Goal: Task Accomplishment & Management: Manage account settings

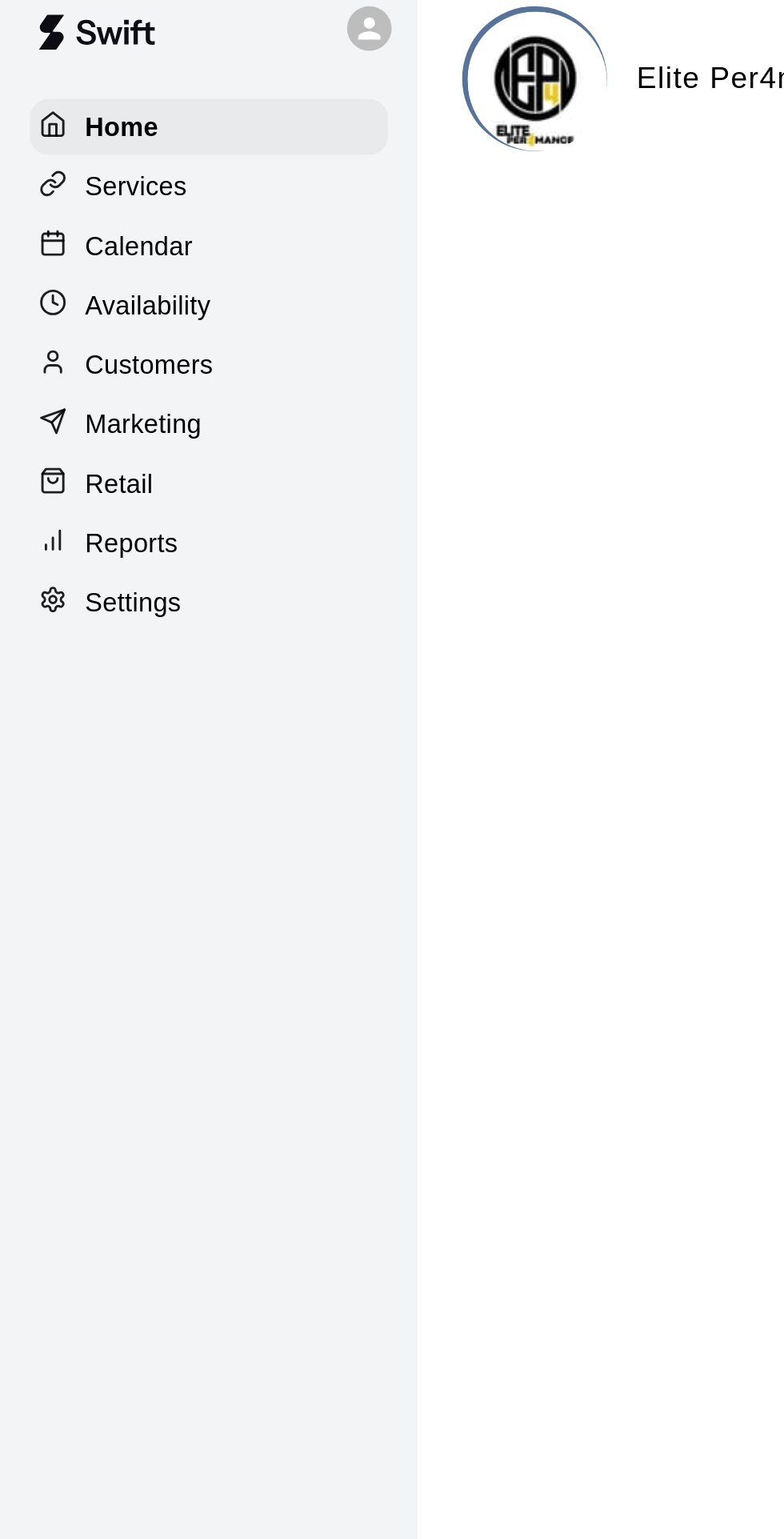
click at [83, 175] on p "Customers" at bounding box center [64, 174] width 55 height 16
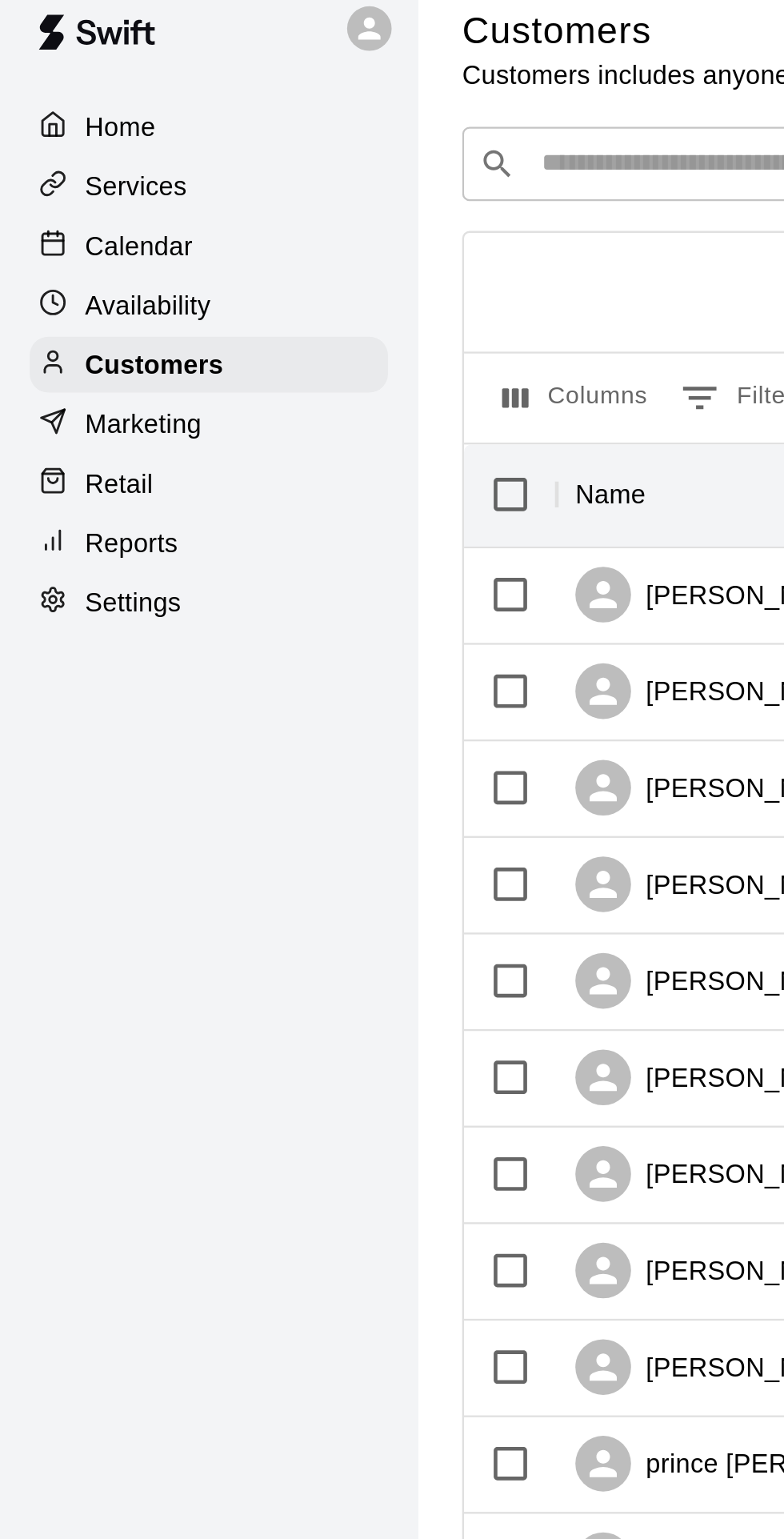
click at [266, 86] on input "Search customers by name or email" at bounding box center [450, 88] width 443 height 16
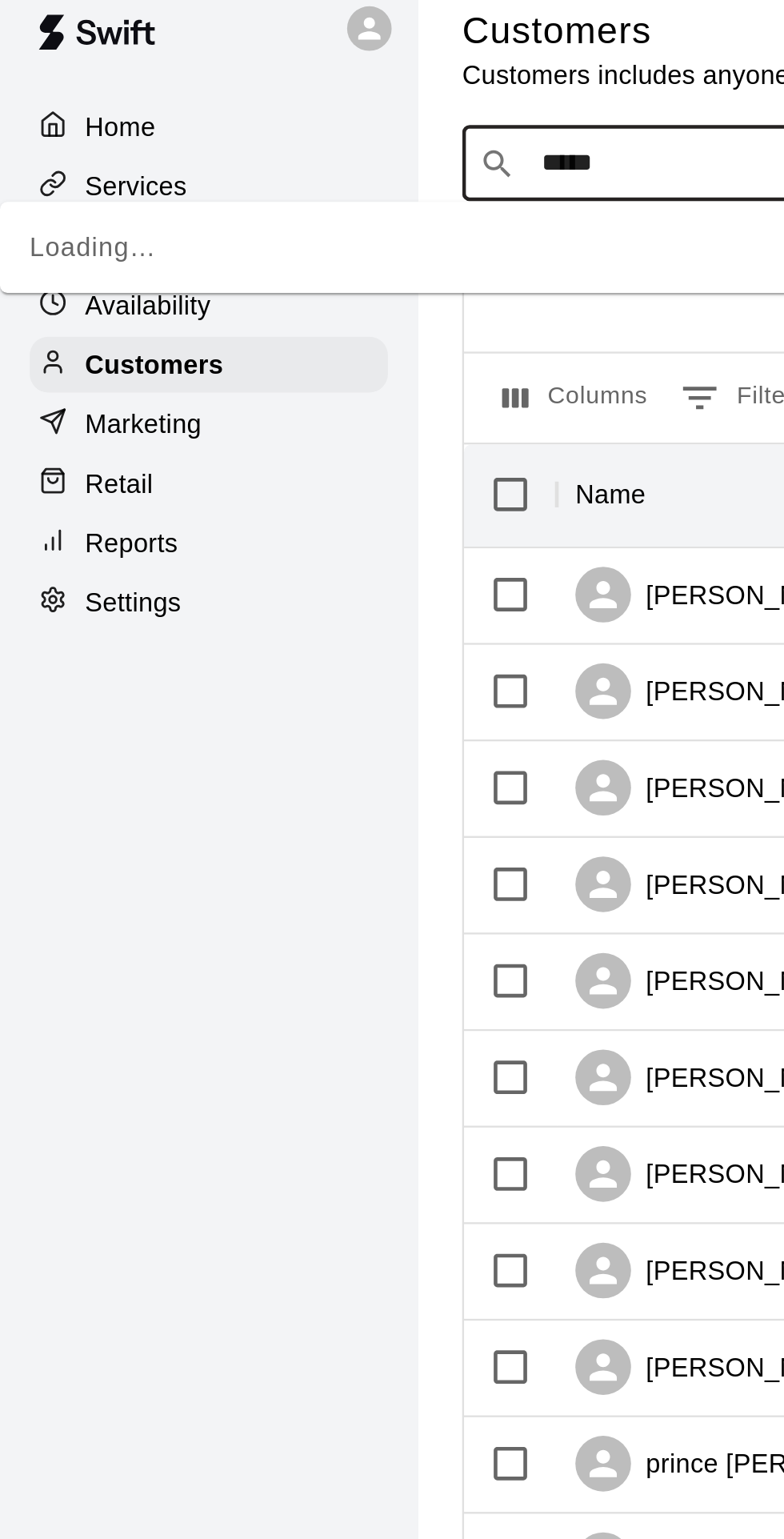
type input "******"
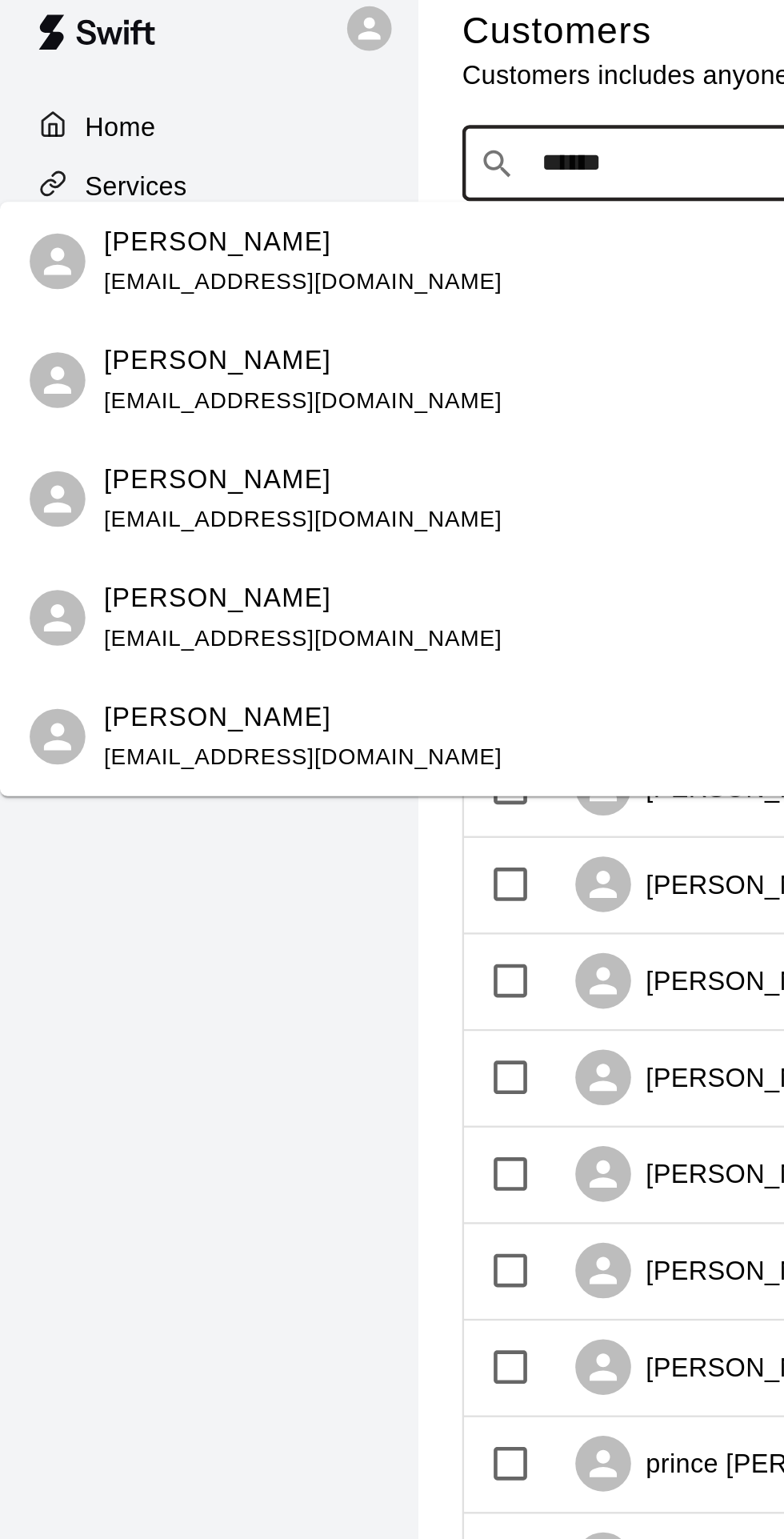
click at [97, 123] on p "[PERSON_NAME]" at bounding box center [93, 120] width 97 height 17
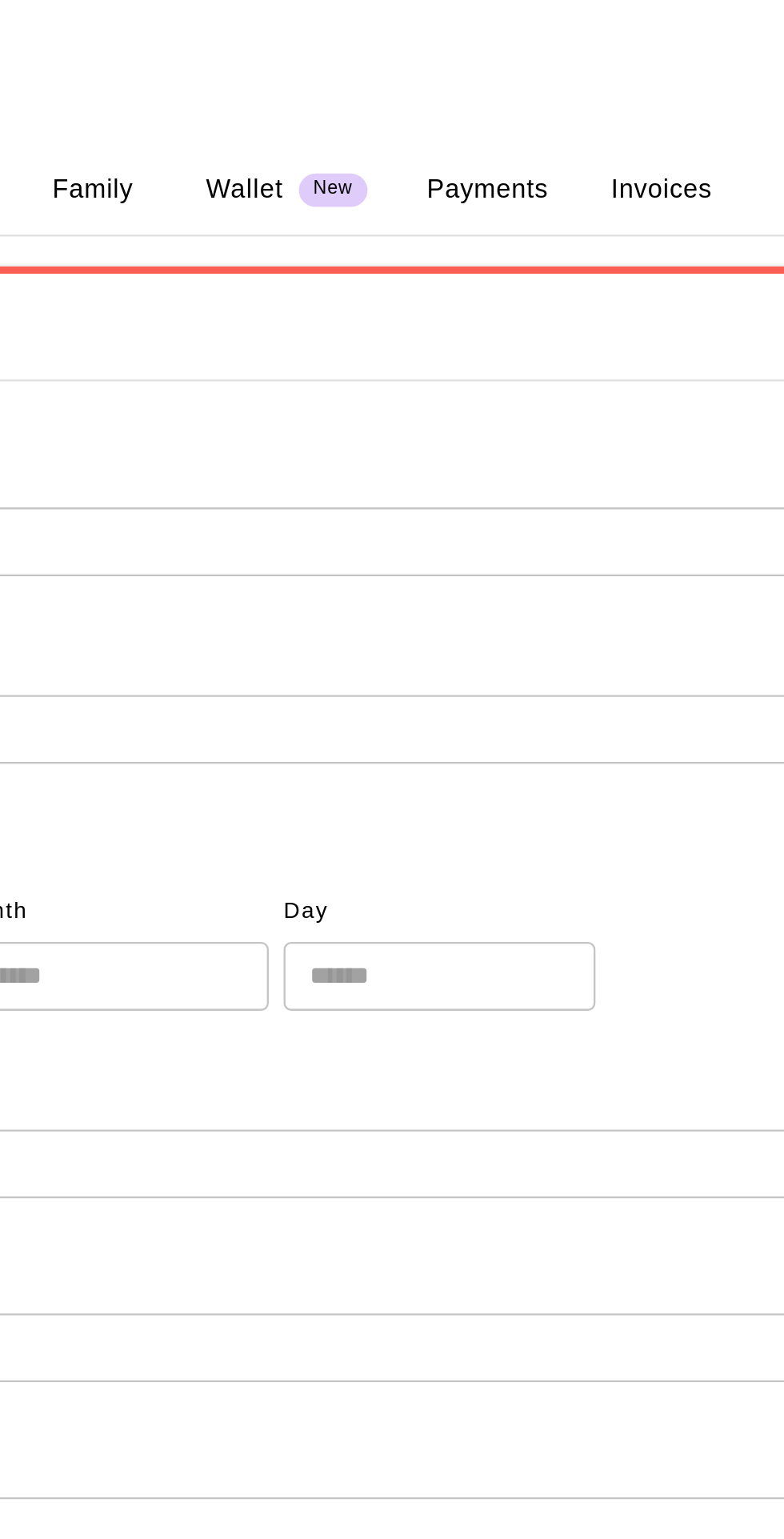
click at [591, 99] on button "Payments" at bounding box center [581, 98] width 78 height 39
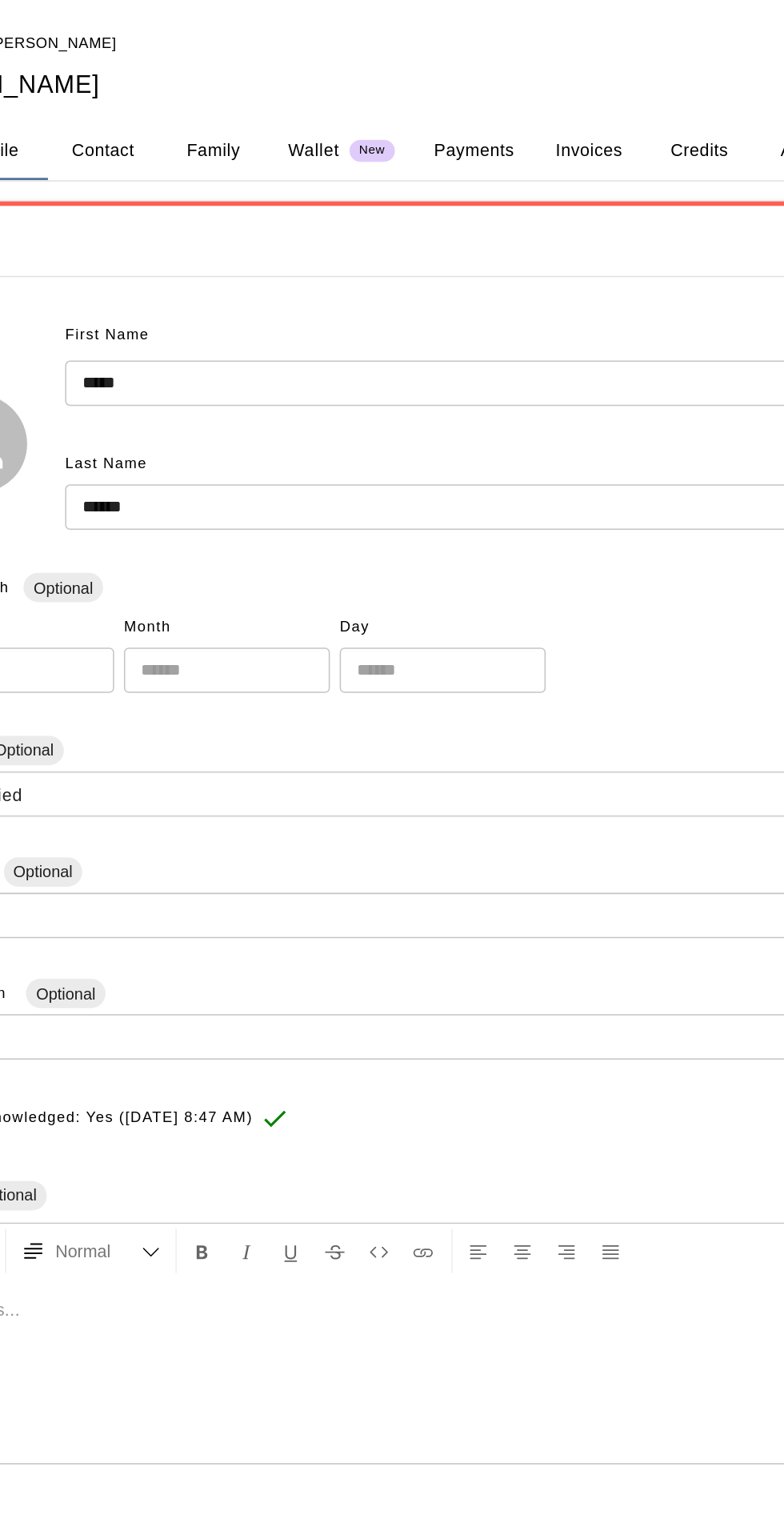
click at [732, 97] on button "Credits" at bounding box center [728, 98] width 72 height 39
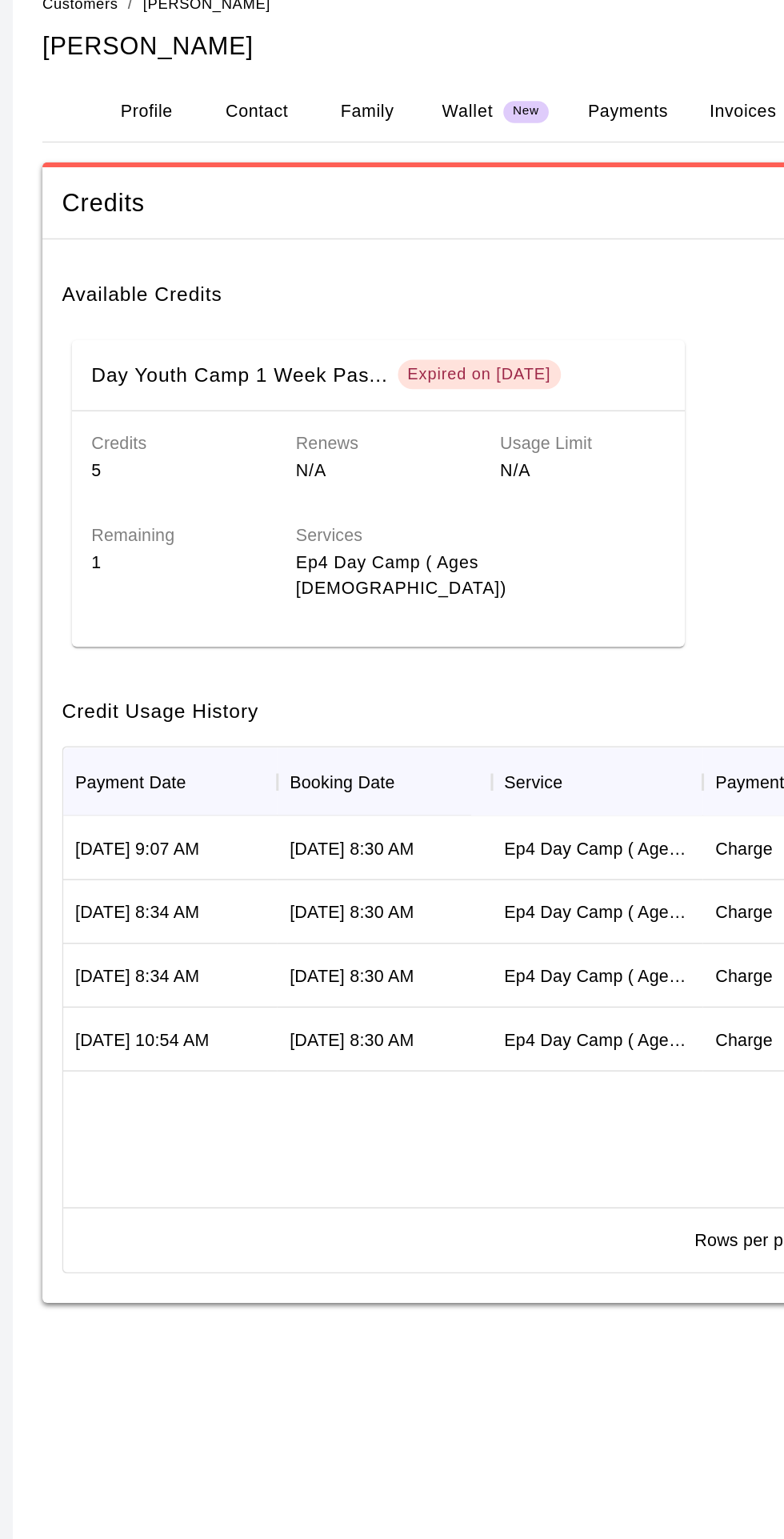
click at [348, 106] on button "Contact" at bounding box center [339, 98] width 72 height 39
select select "**"
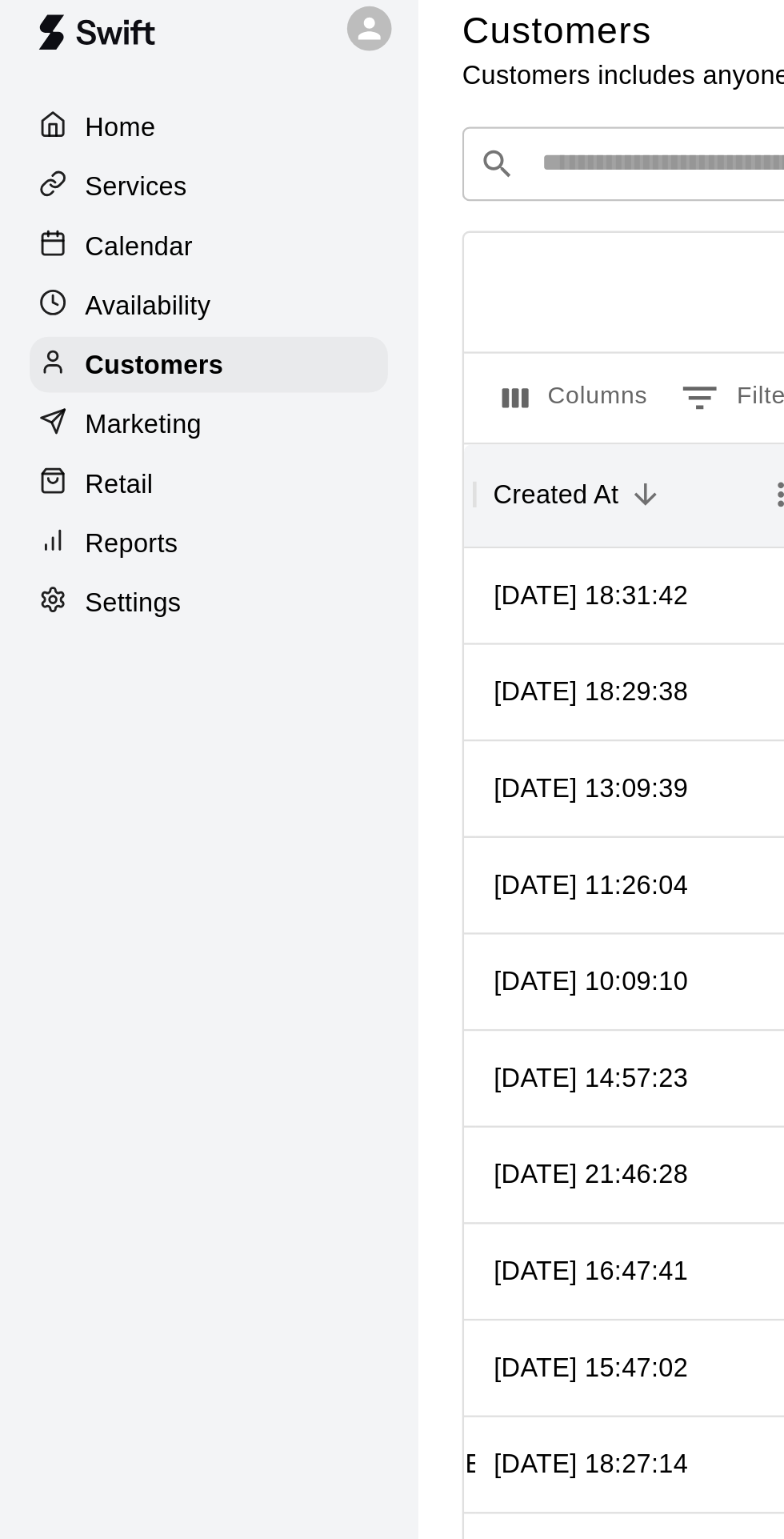
scroll to position [0, 195]
click at [259, 82] on input "Search customers by name or email" at bounding box center [450, 88] width 443 height 16
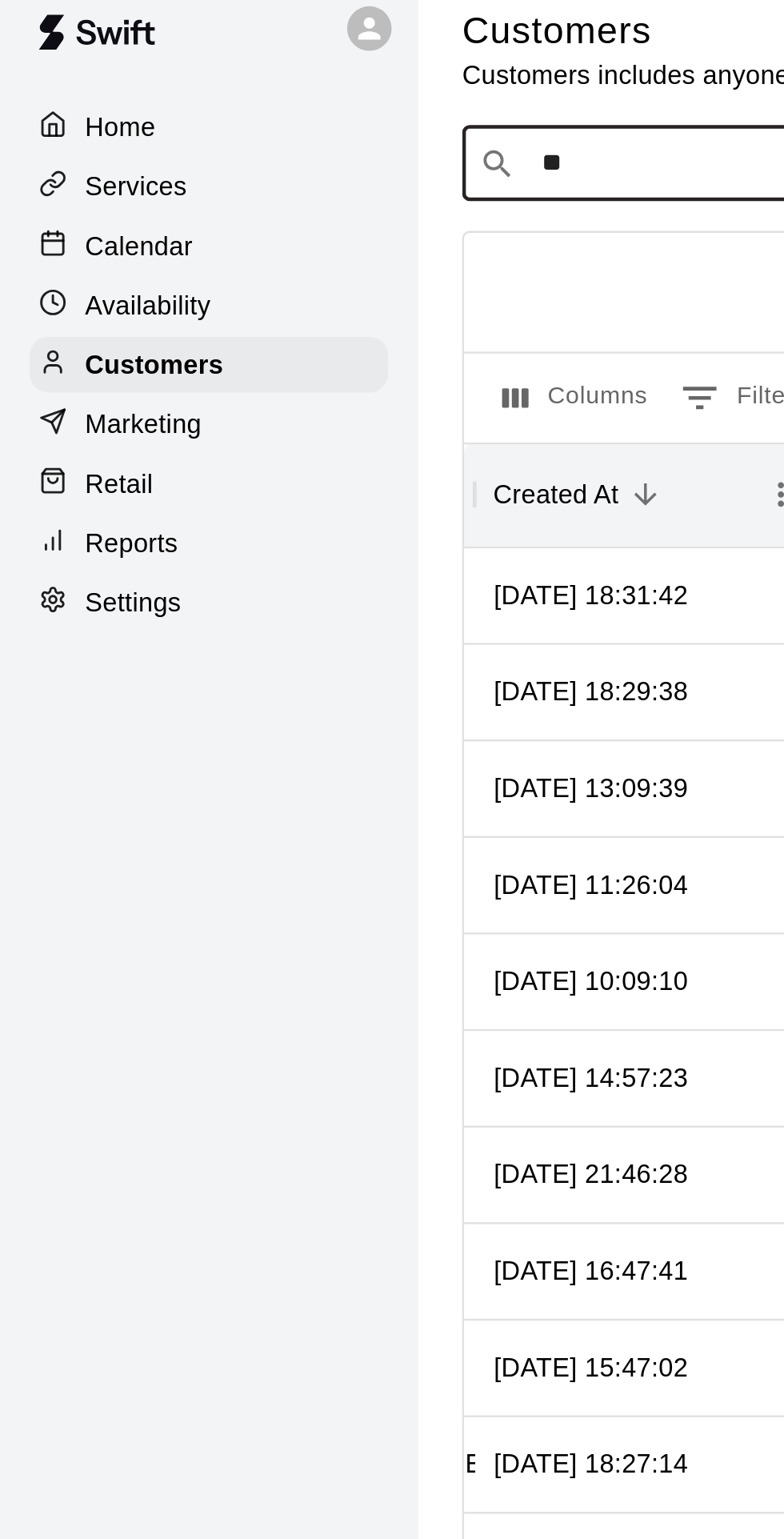
type input "***"
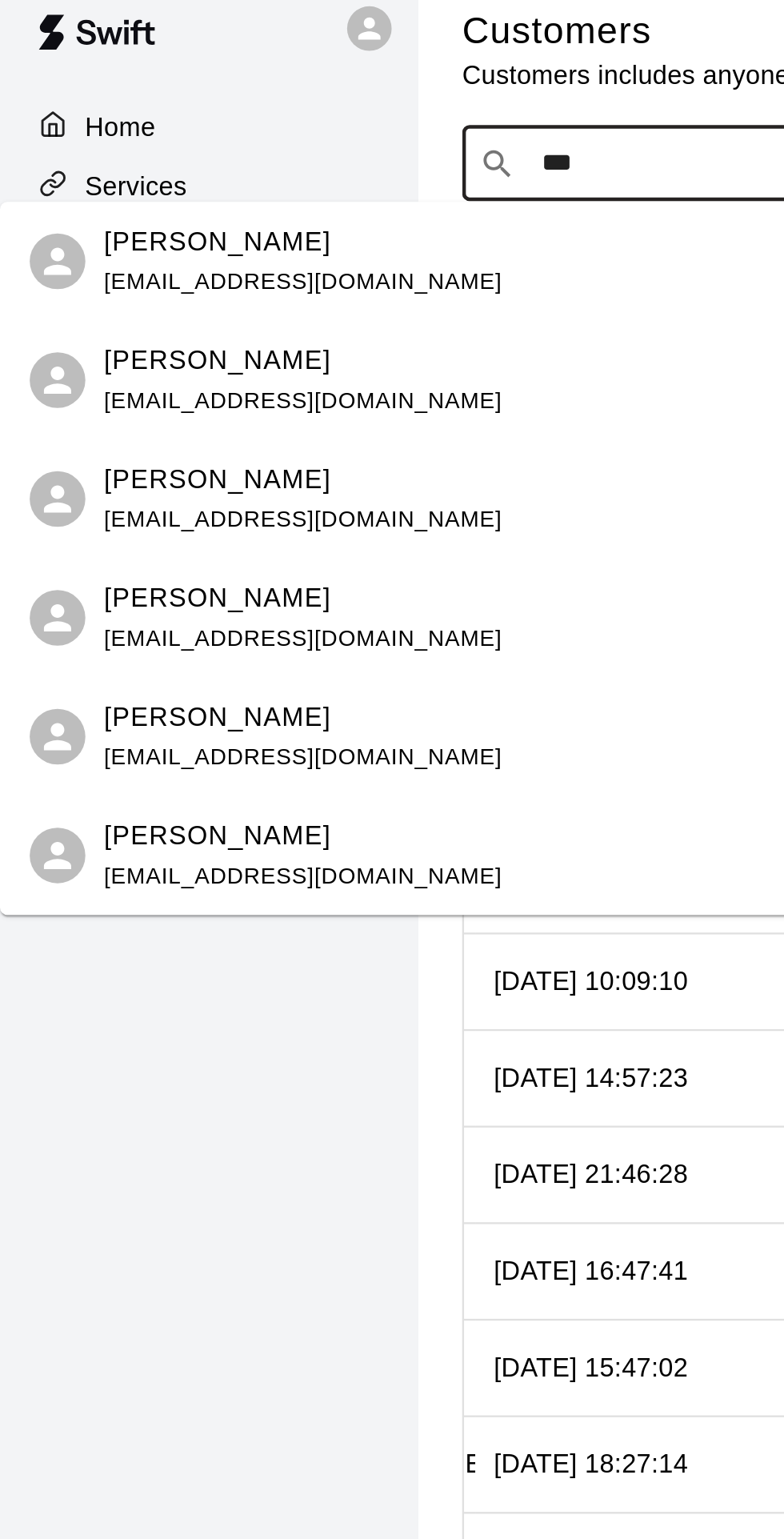
click at [131, 177] on div "[PERSON_NAME]" at bounding box center [131, 171] width 172 height 17
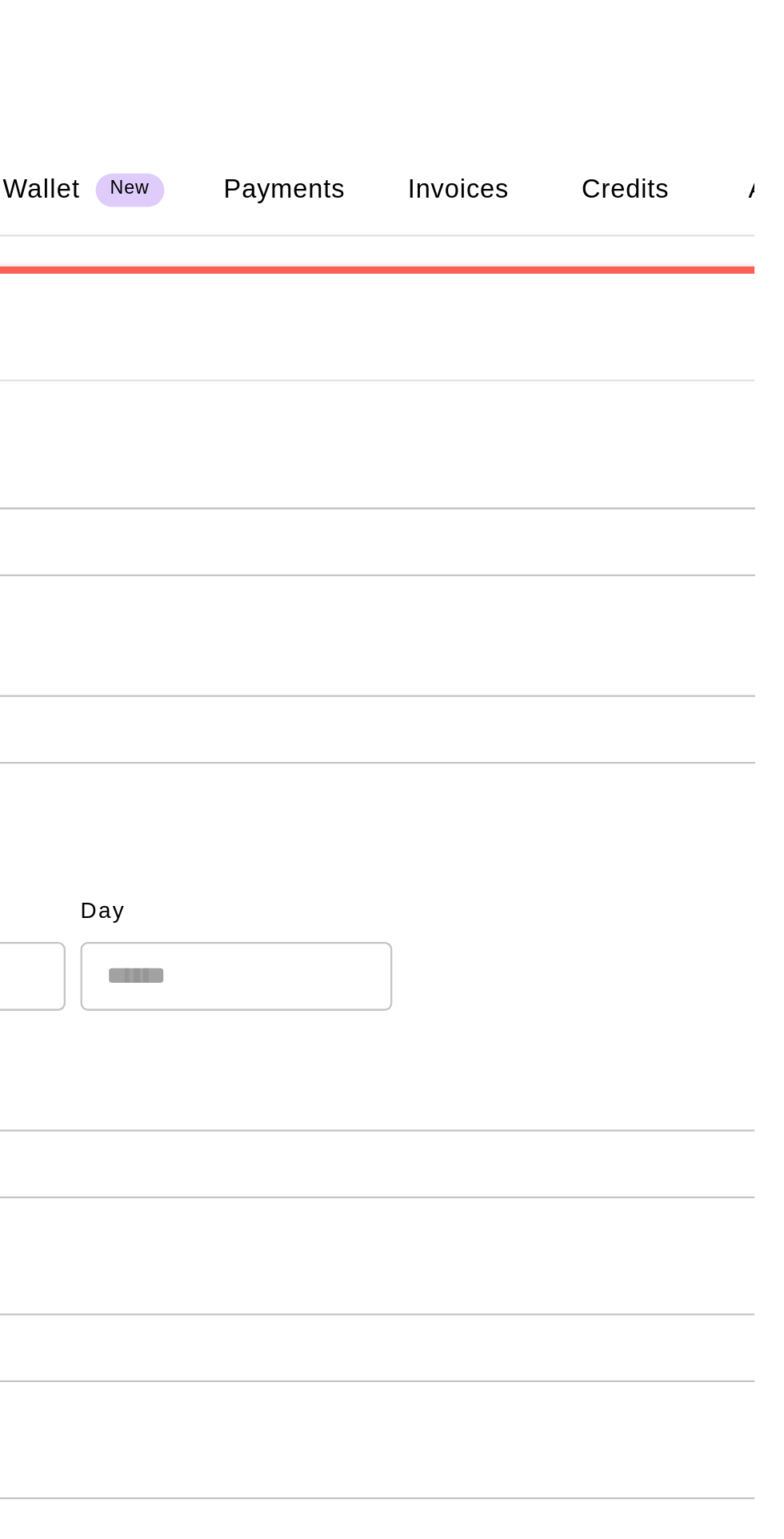
click at [729, 102] on button "Credits" at bounding box center [728, 98] width 72 height 39
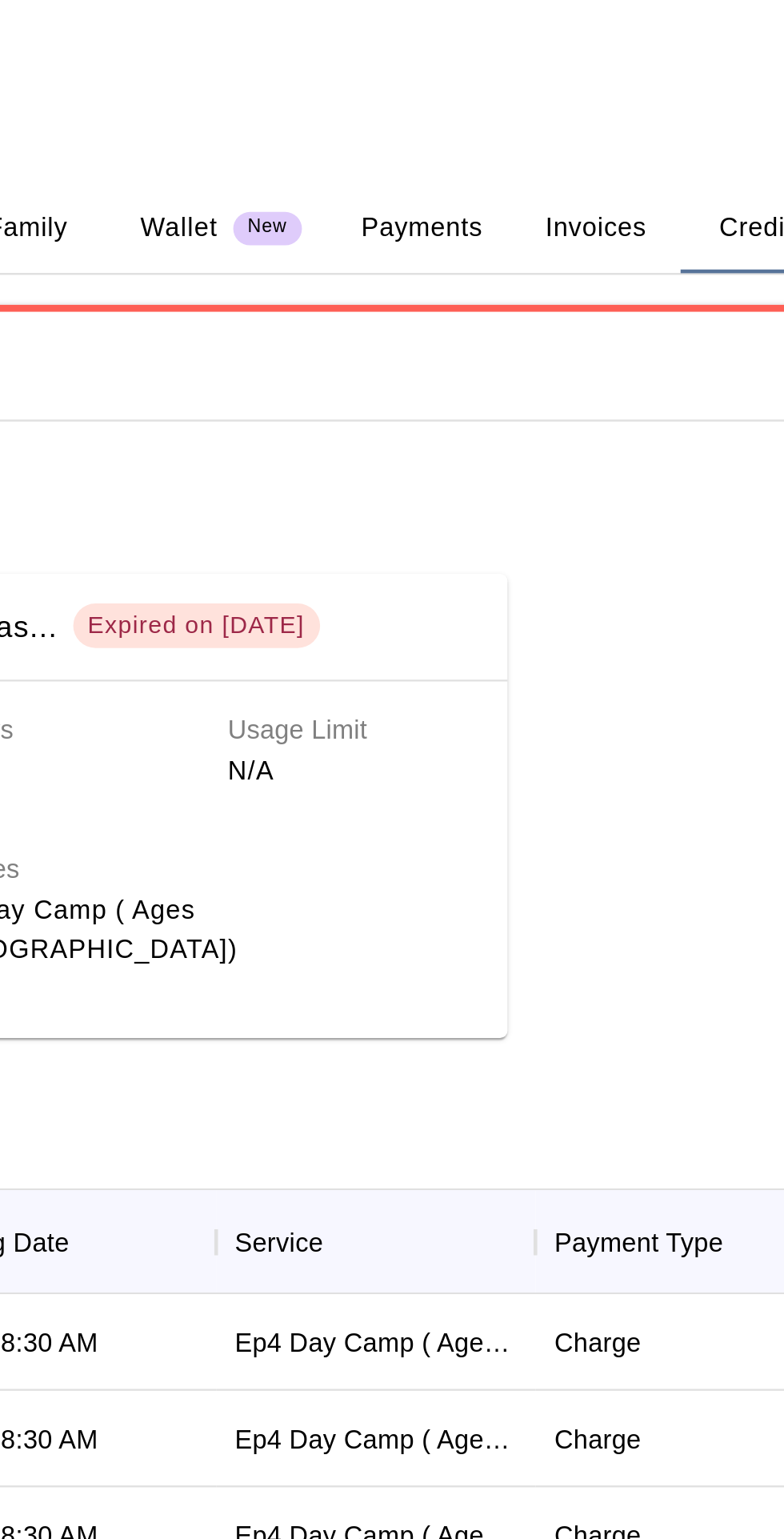
click at [578, 91] on button "Payments" at bounding box center [581, 98] width 78 height 39
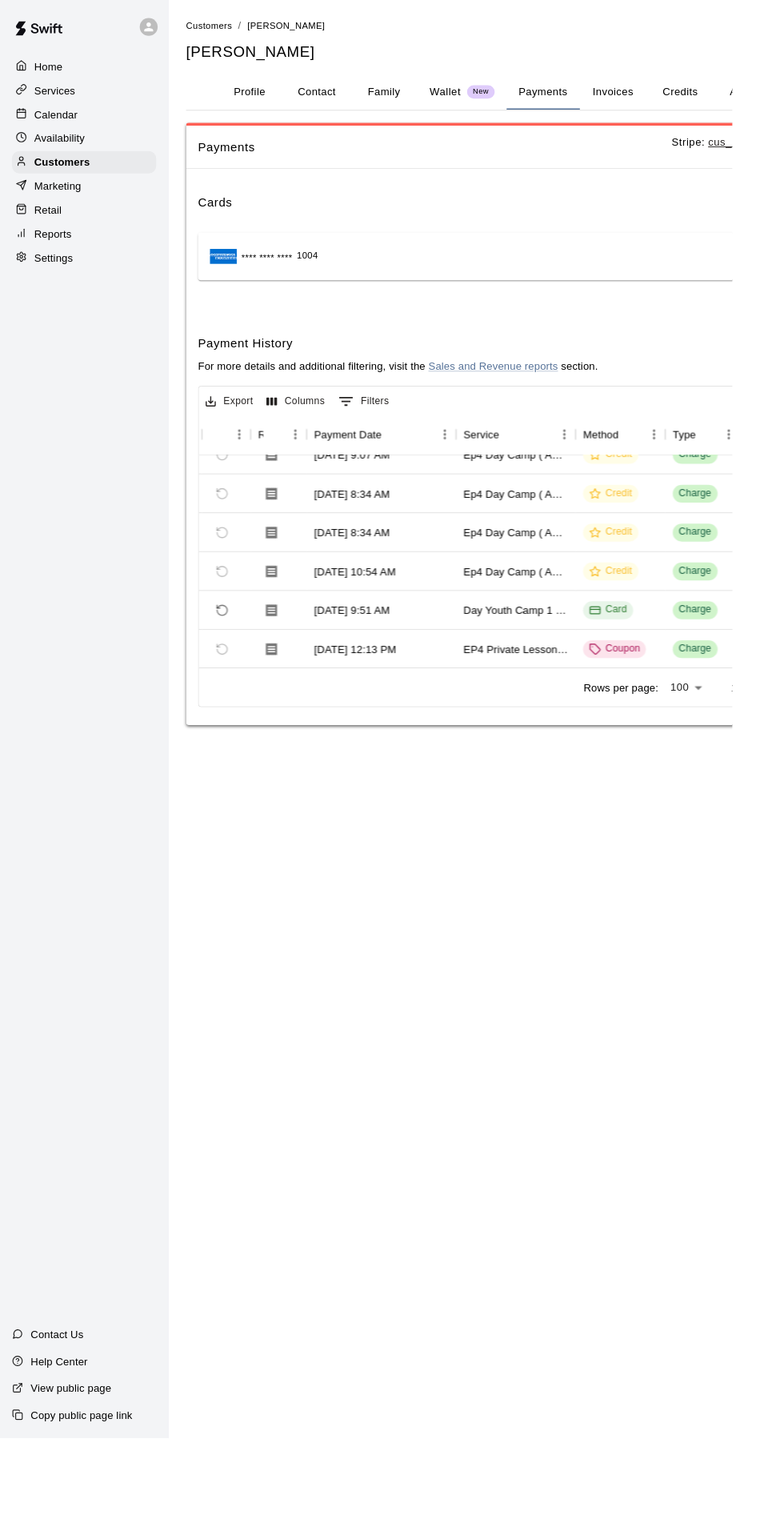
scroll to position [0, 88]
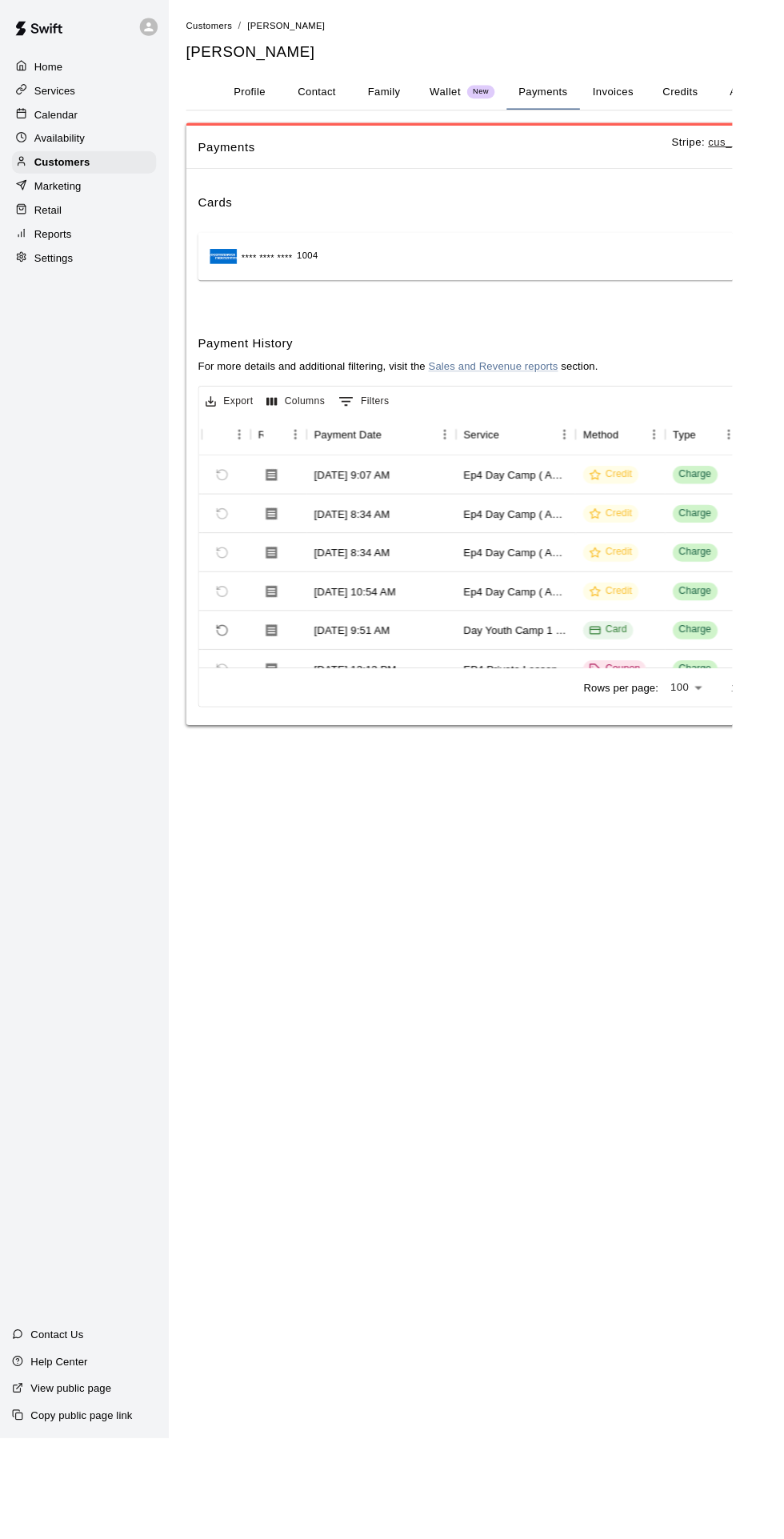
click at [714, 101] on button "Credits" at bounding box center [728, 98] width 72 height 39
